Goal: Task Accomplishment & Management: Complete application form

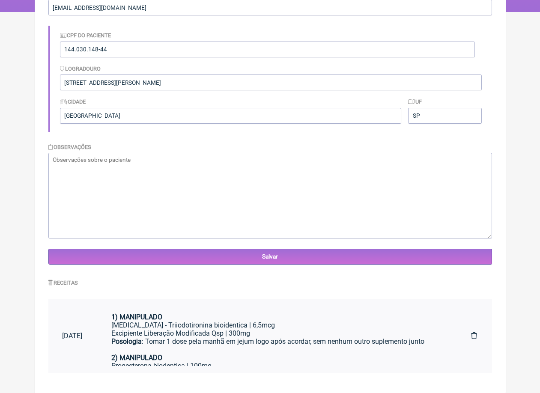
scroll to position [159, 0]
click at [239, 349] on div "Posologia : Tomar 1 dose pela manhã em jejum logo após acordar, sem nenhum outr…" at bounding box center [277, 346] width 333 height 16
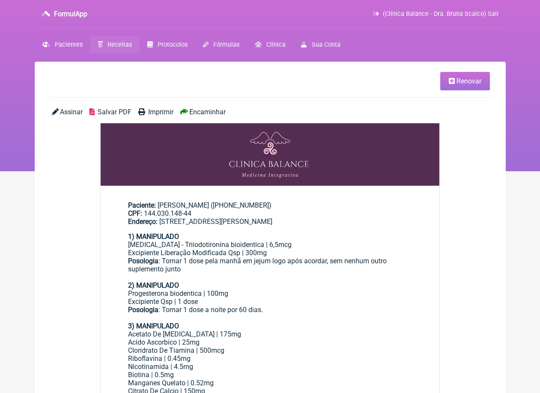
click at [466, 82] on span "Renovar" at bounding box center [469, 81] width 25 height 8
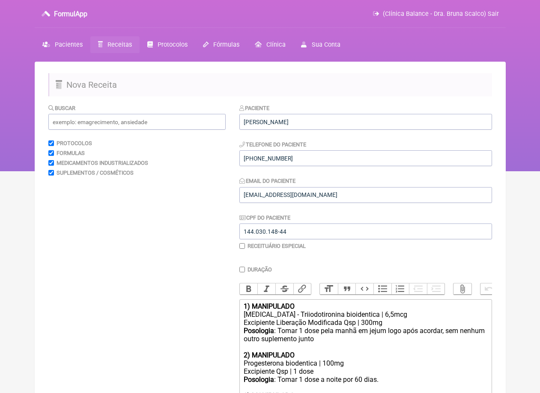
click at [280, 339] on div "Posologia : Tomar 1 dose pela manhã em jejum logo após acordar, sem nenhum outr…" at bounding box center [365, 339] width 243 height 24
click at [163, 125] on input "text" at bounding box center [136, 122] width 177 height 16
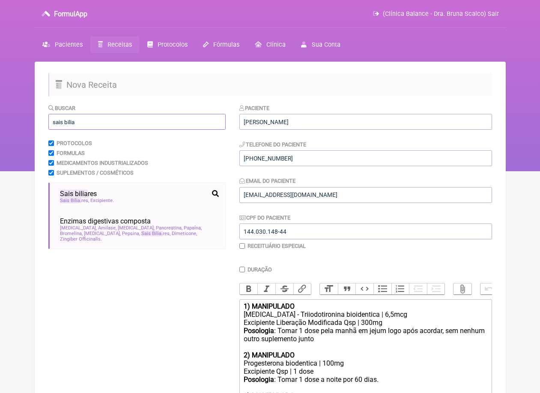
type input "sais bila"
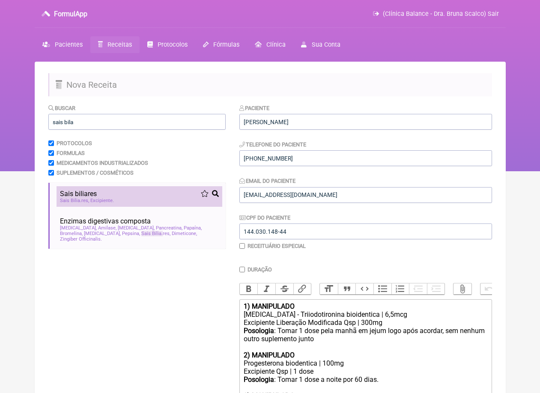
drag, startPoint x: 163, startPoint y: 125, endPoint x: 139, endPoint y: 201, distance: 80.4
click at [139, 201] on div "Sais Bilia res Excipiente" at bounding box center [139, 201] width 159 height 6
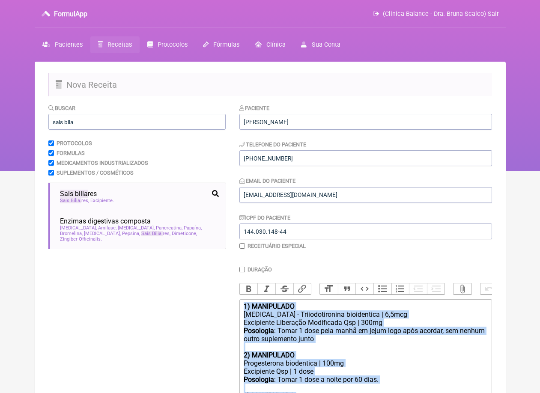
drag, startPoint x: 280, startPoint y: 285, endPoint x: 287, endPoint y: -45, distance: 329.6
click at [287, 0] on html "FormulApp (Clínica Balance - Dra. Bruna Scalco) Sair Pacientes Receitas Protoco…" at bounding box center [270, 85] width 540 height 171
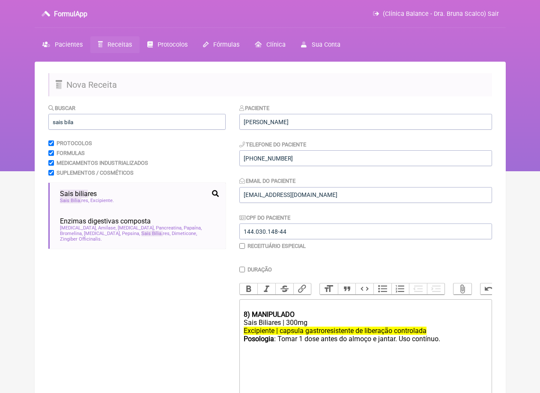
click at [249, 315] on strong "8) MANIPULADO" at bounding box center [269, 315] width 51 height 8
click at [259, 297] on div "Bold Italic Strikethrough Link Heading Quote Code Bullets Numbers Decrease Leve…" at bounding box center [366, 291] width 253 height 16
click at [259, 304] on div at bounding box center [365, 307] width 243 height 8
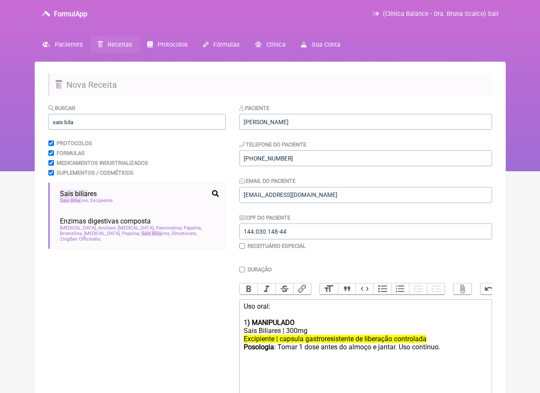
click at [311, 336] on del "Excipiente | capsula gastroresistente de liberação controlada" at bounding box center [335, 339] width 183 height 8
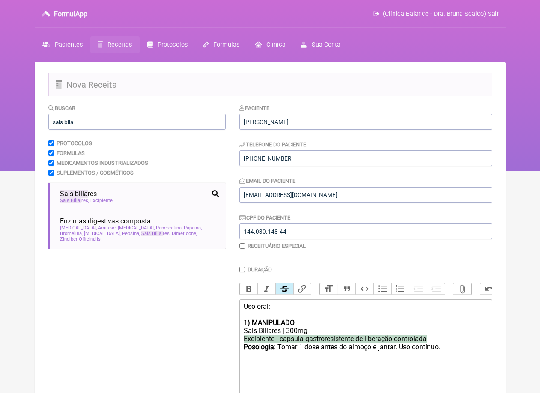
click at [311, 336] on del "Excipiente | capsula gastroresistente de liberação controlada" at bounding box center [335, 339] width 183 height 8
click at [289, 288] on button "Strikethrough" at bounding box center [285, 289] width 18 height 11
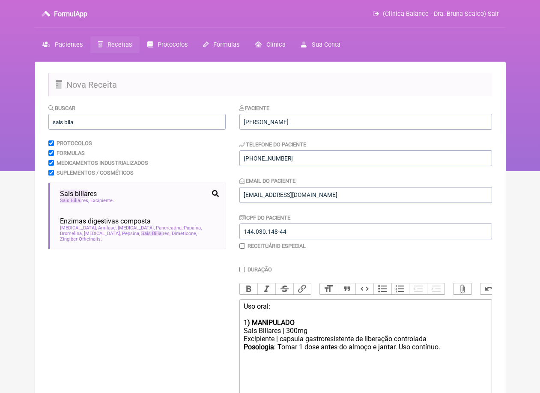
click at [294, 327] on div "Sais Biliares | 300mg" at bounding box center [365, 331] width 243 height 8
drag, startPoint x: 450, startPoint y: 345, endPoint x: 404, endPoint y: 345, distance: 45.4
click at [405, 345] on div "Posologia : Tomar 1 dose antes do almoço e jantar. Uso contínuo. ㅤ" at bounding box center [365, 351] width 243 height 17
type trix-editor "<div>Uso oral:<br><br></div><div>1<strong>) MANIPULADO</strong></div><div>Sais …"
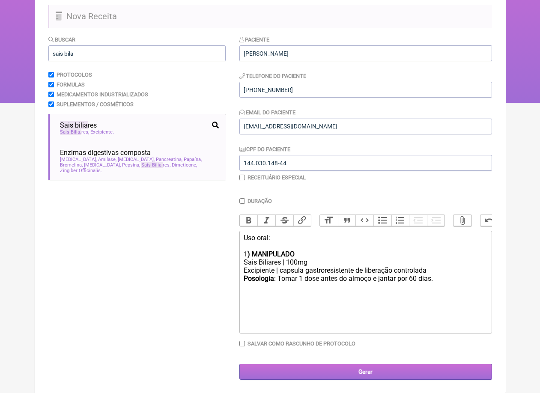
scroll to position [68, 0]
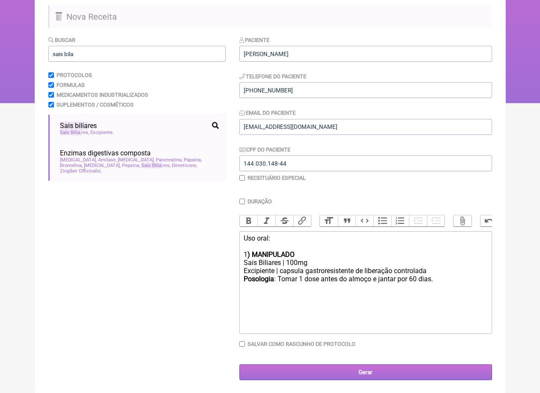
click at [379, 370] on input "Gerar" at bounding box center [366, 373] width 253 height 16
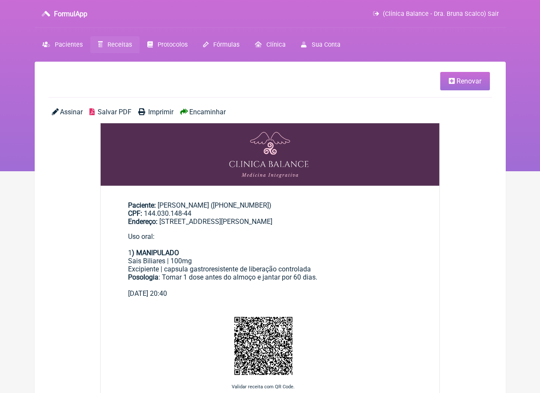
click at [208, 110] on span "Encaminhar" at bounding box center [207, 112] width 36 height 8
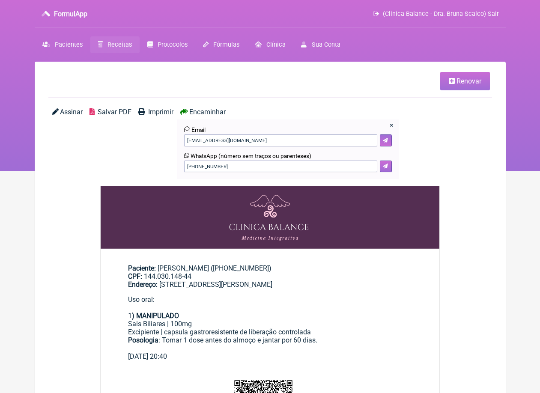
click at [389, 165] on button at bounding box center [386, 167] width 12 height 12
